Goal: Information Seeking & Learning: Learn about a topic

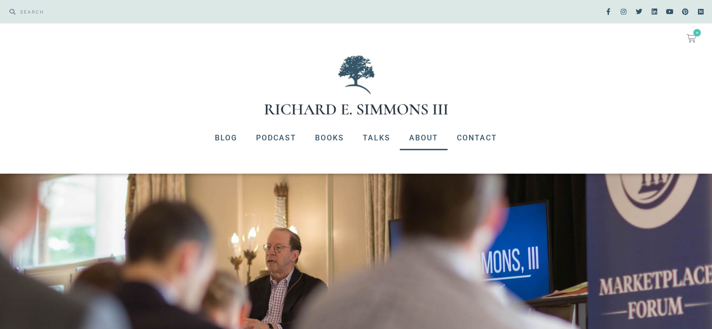
click at [417, 130] on link "About" at bounding box center [424, 138] width 48 height 24
click at [423, 137] on link "About" at bounding box center [424, 138] width 48 height 24
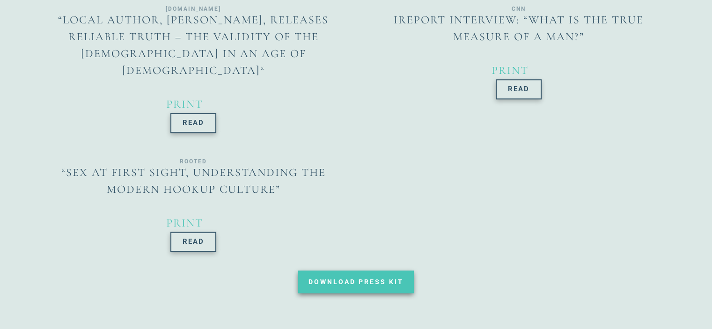
scroll to position [1311, 0]
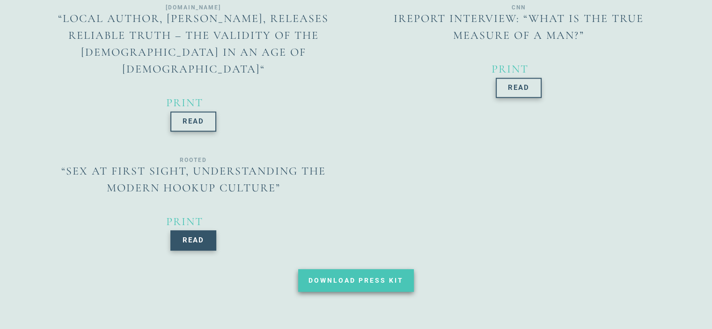
click at [187, 230] on link "Read" at bounding box center [193, 240] width 46 height 20
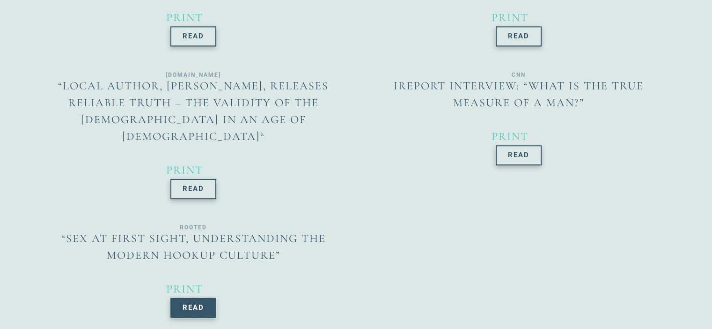
scroll to position [1170, 0]
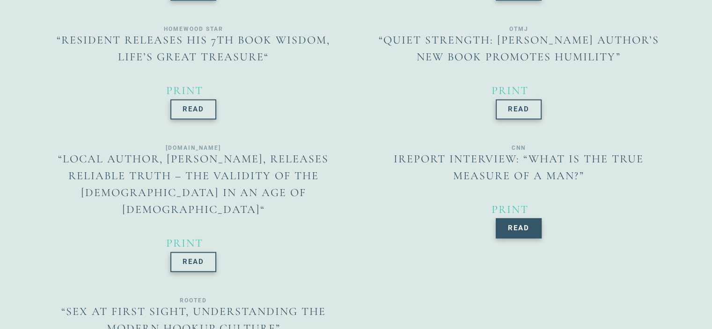
click at [517, 218] on link "Read" at bounding box center [519, 228] width 46 height 20
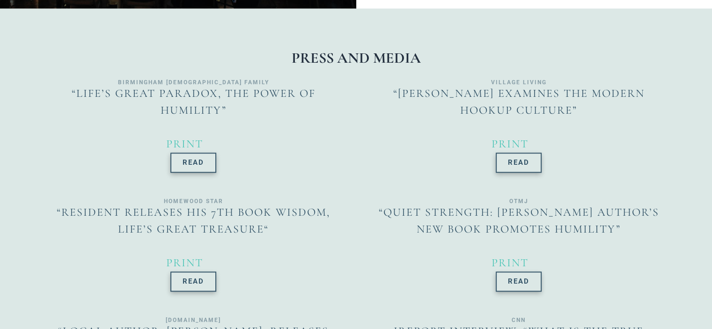
scroll to position [936, 0]
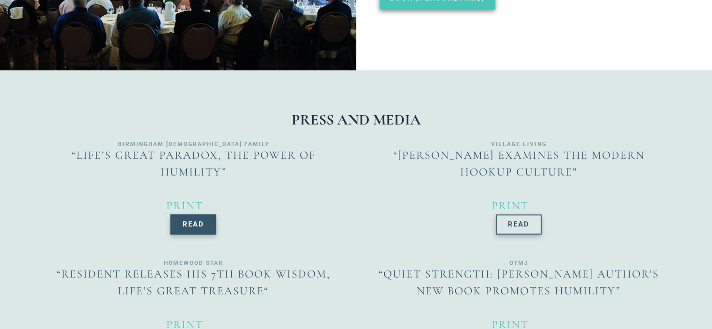
click at [183, 221] on span "Read" at bounding box center [194, 224] width 22 height 7
